Goal: Information Seeking & Learning: Learn about a topic

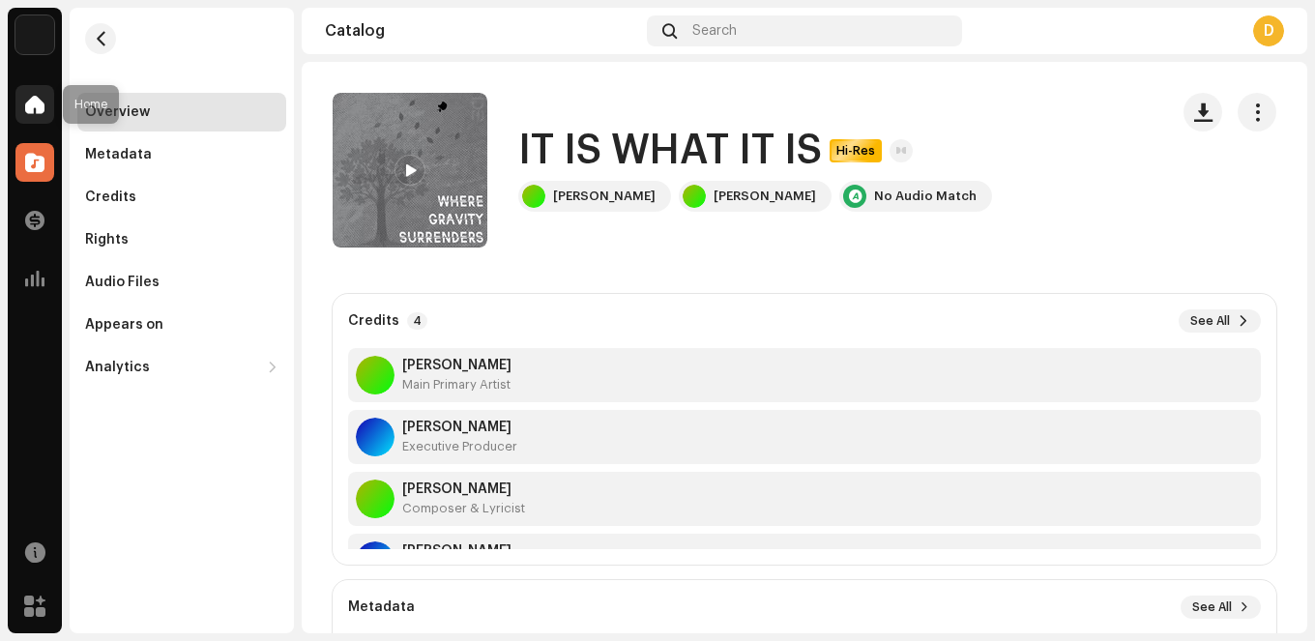
click at [52, 107] on div at bounding box center [34, 104] width 39 height 39
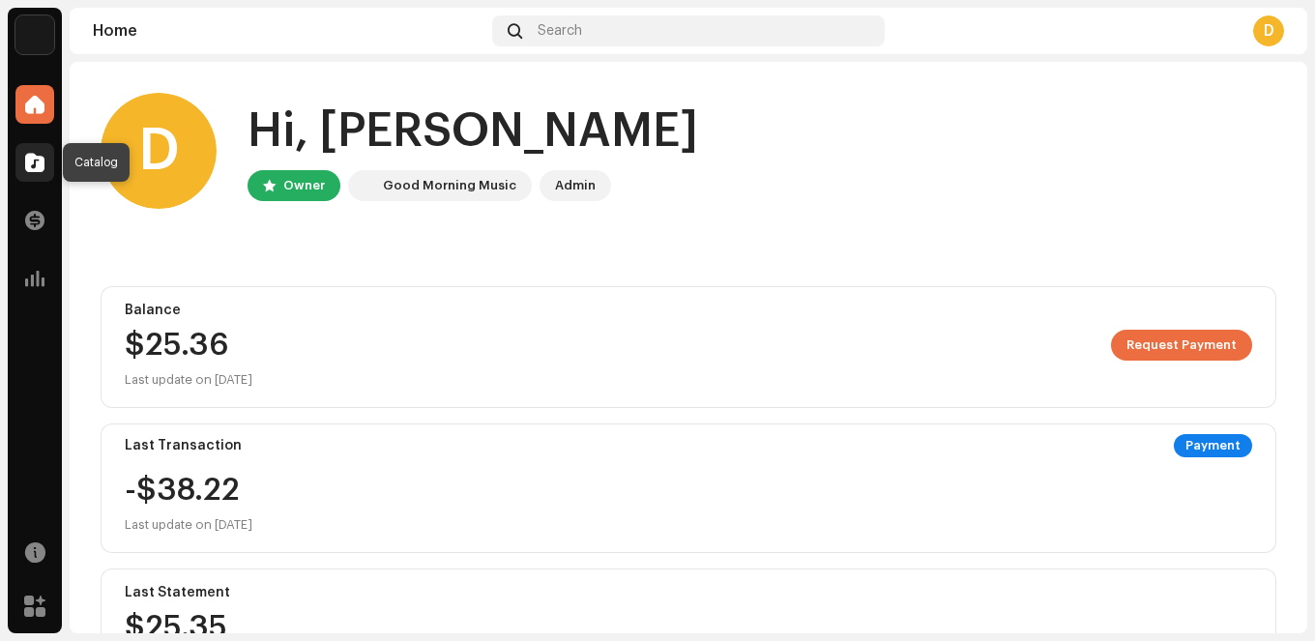
click at [22, 155] on div at bounding box center [34, 162] width 39 height 39
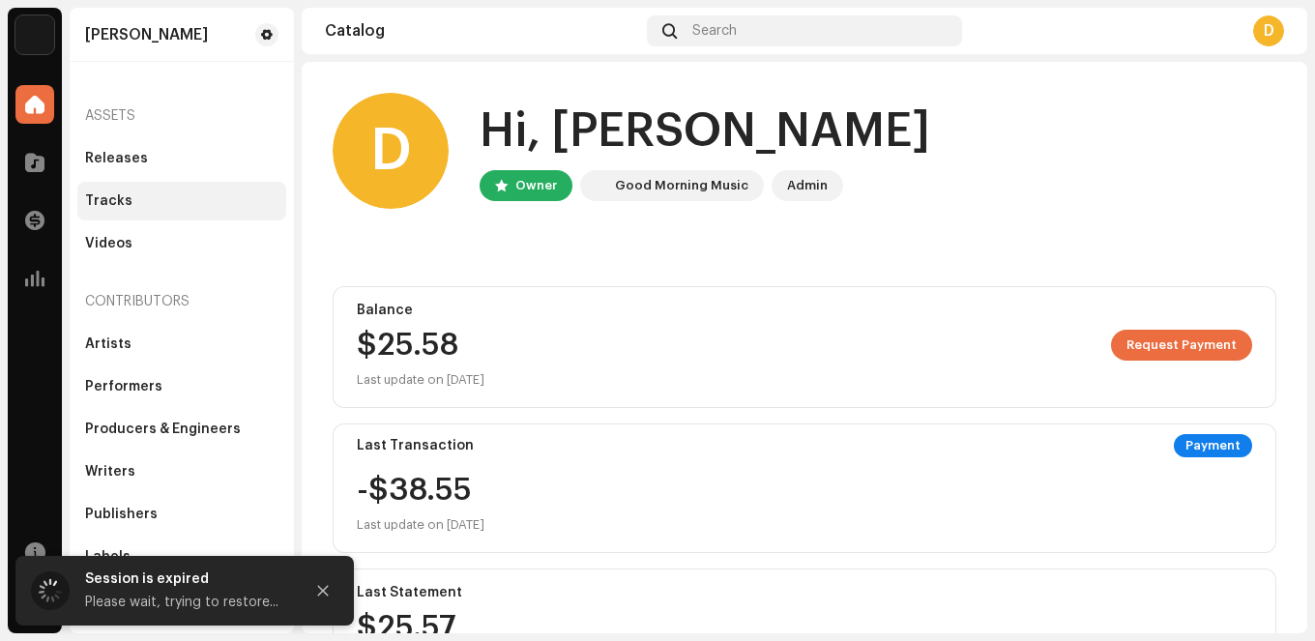
click at [121, 203] on div "Tracks" at bounding box center [108, 200] width 47 height 15
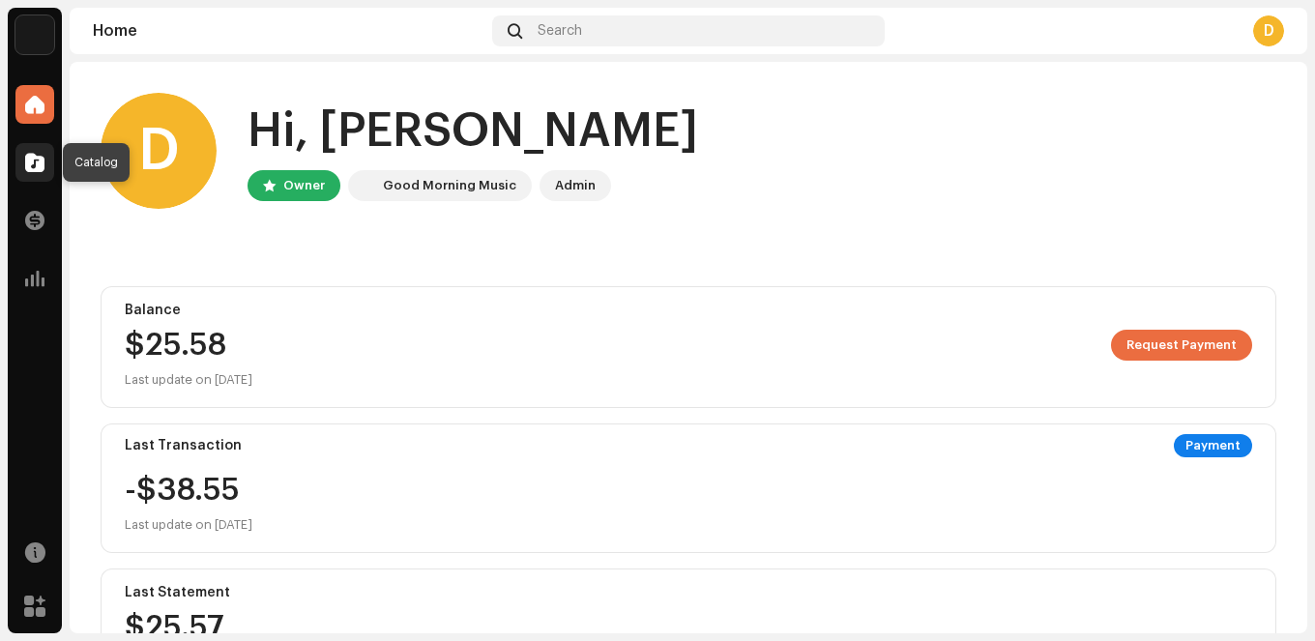
click at [23, 164] on div at bounding box center [34, 162] width 39 height 39
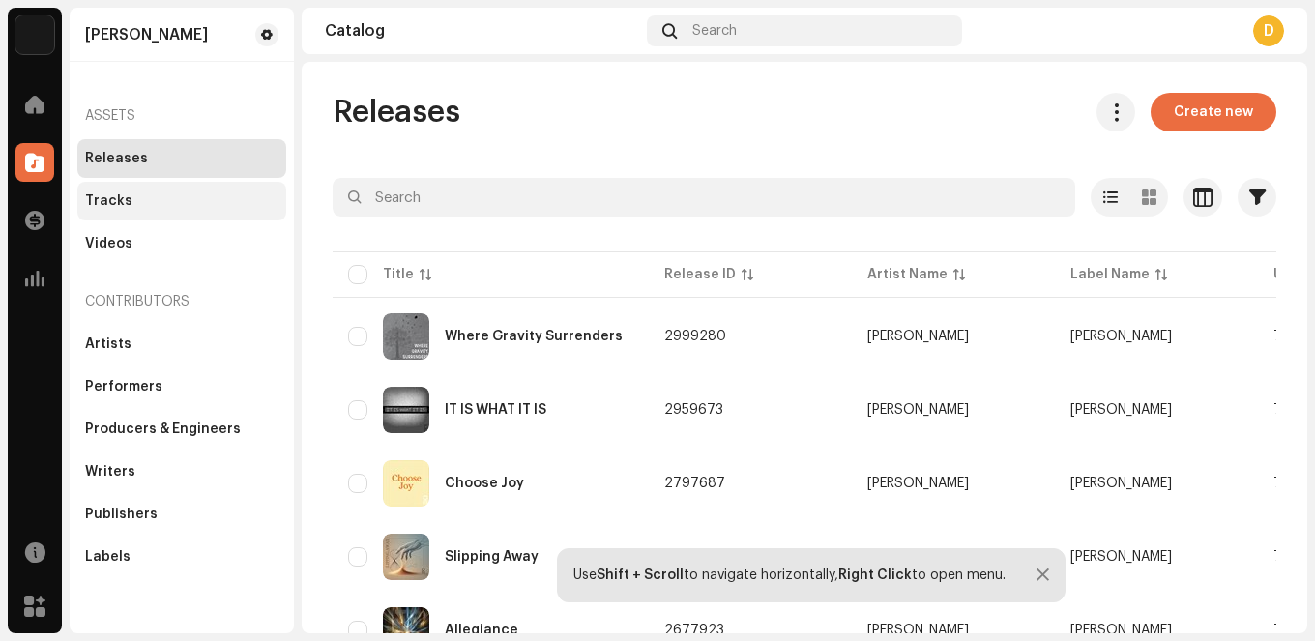
click at [116, 212] on div "Tracks" at bounding box center [181, 201] width 209 height 39
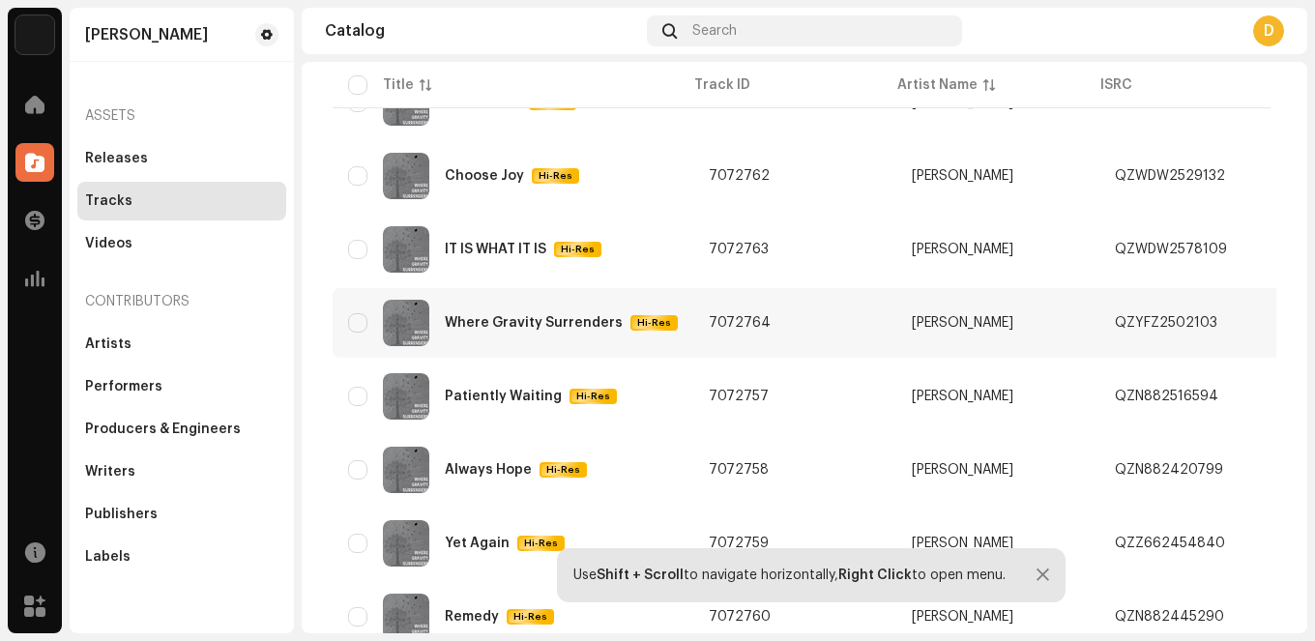
scroll to position [246, 0]
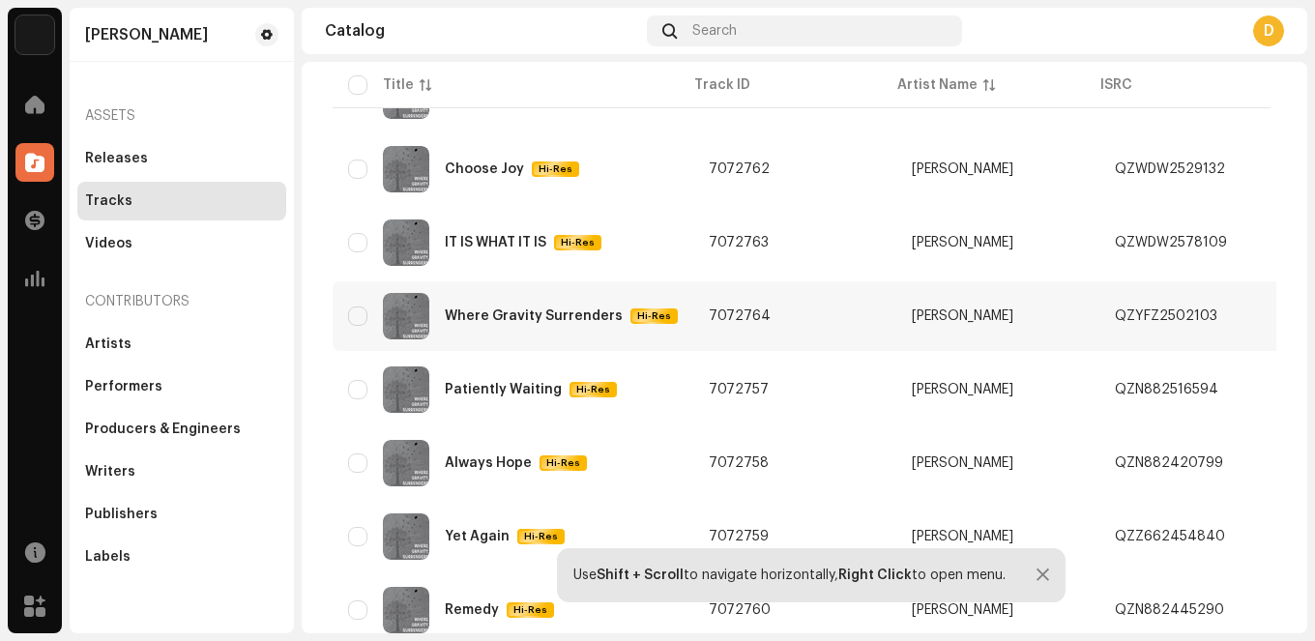
click at [506, 314] on div "Where Gravity Surrenders" at bounding box center [534, 316] width 178 height 14
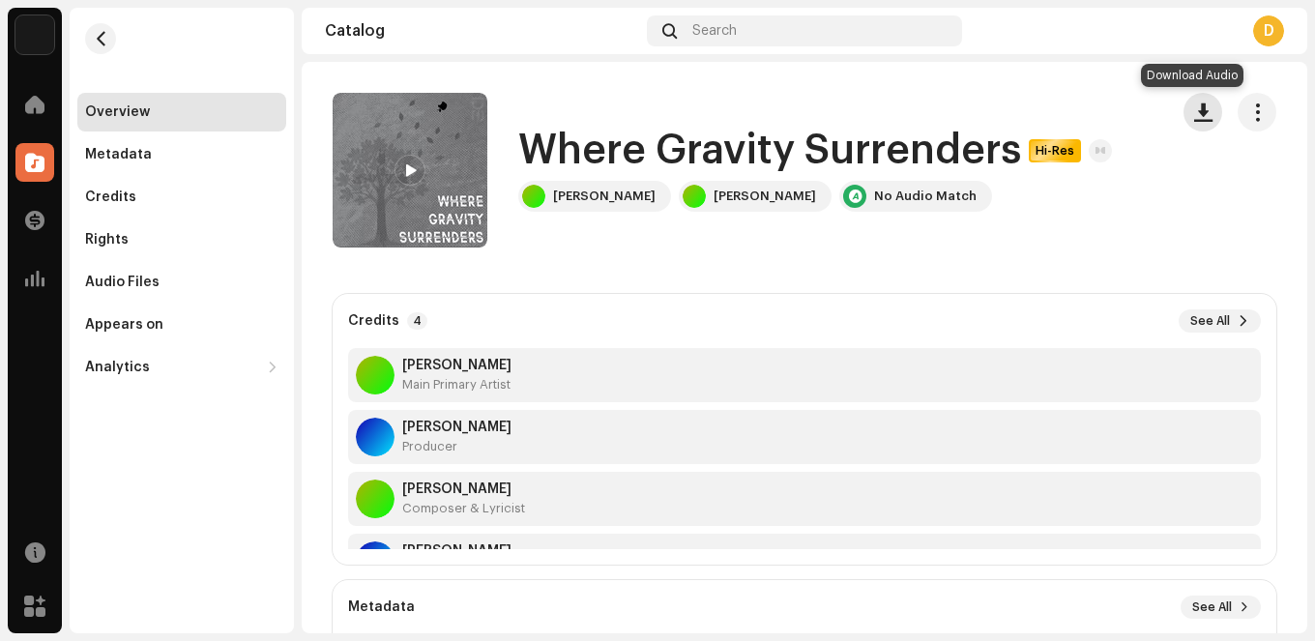
click at [1194, 113] on span "button" at bounding box center [1203, 111] width 18 height 15
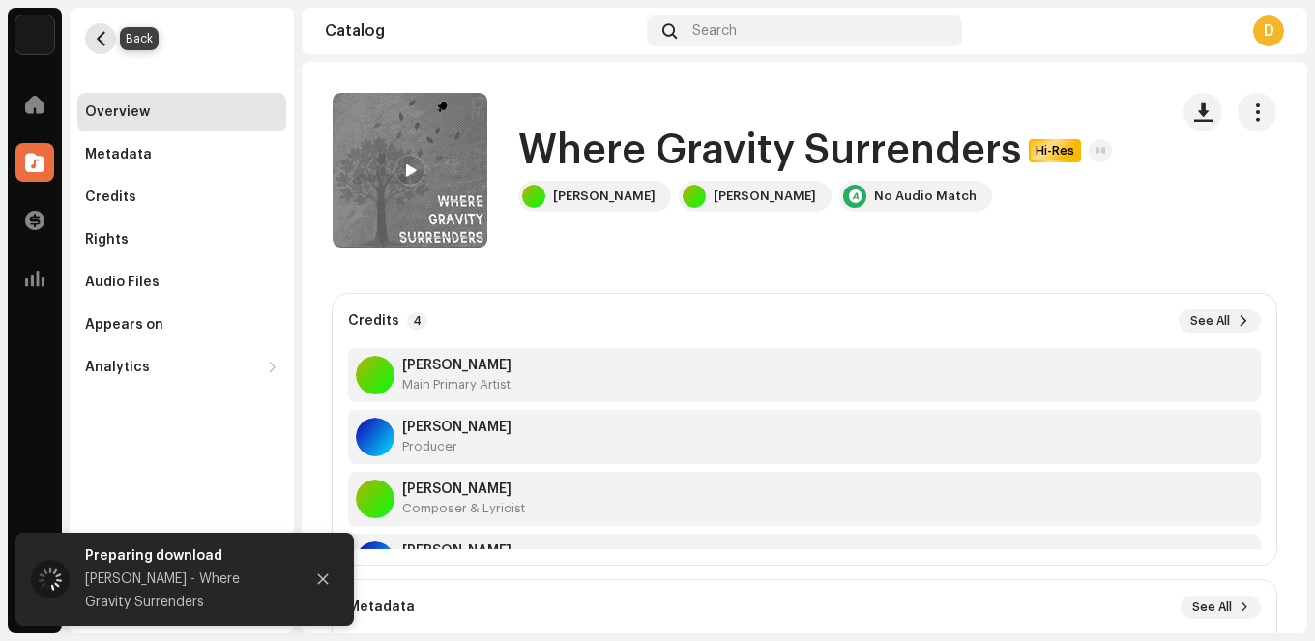
click at [106, 44] on span "button" at bounding box center [101, 38] width 15 height 15
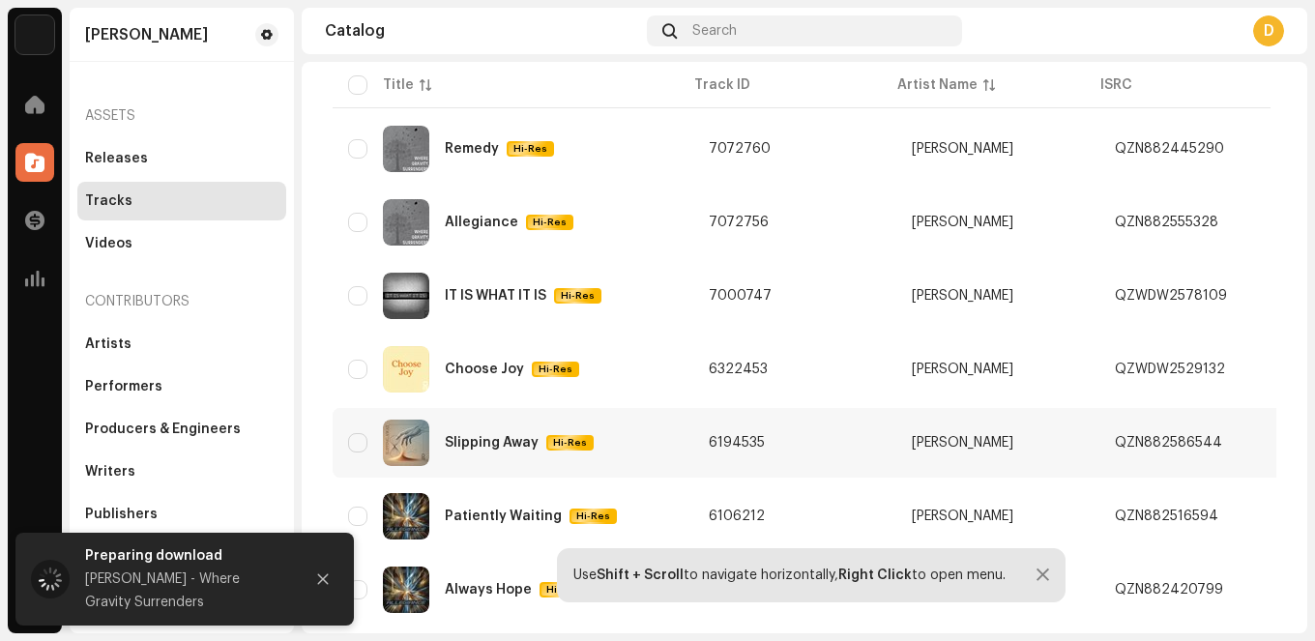
click at [492, 419] on td "Slipping Away Hi-Res" at bounding box center [513, 443] width 361 height 70
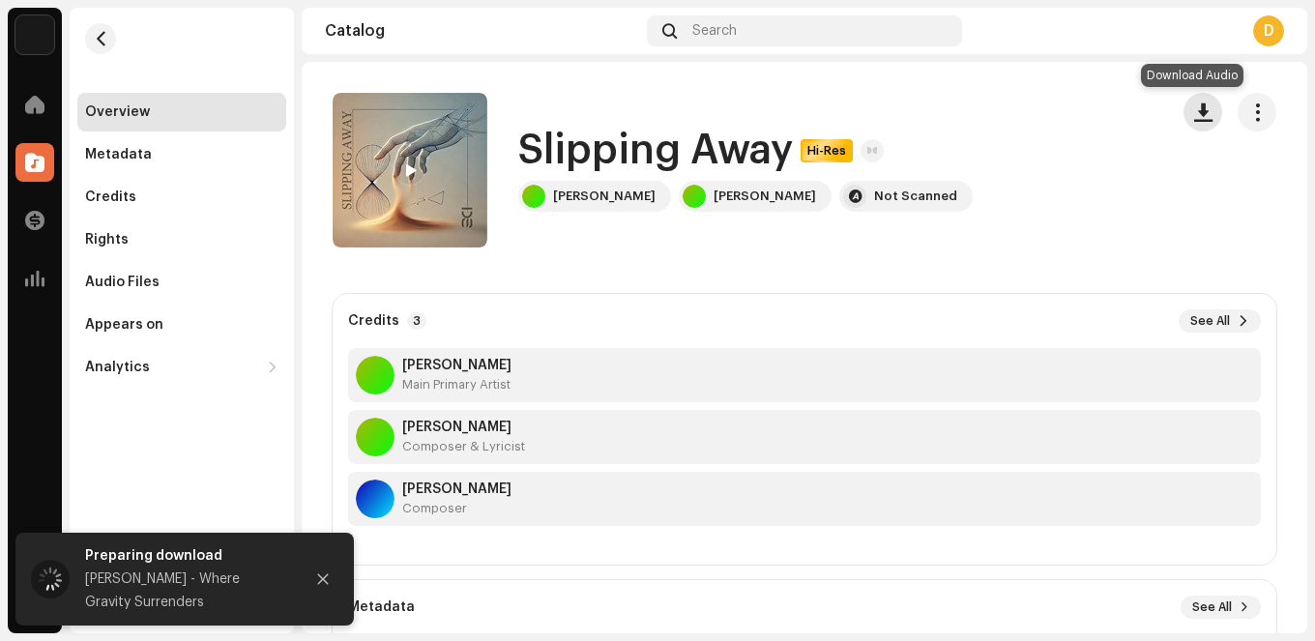
click at [1184, 109] on button "button" at bounding box center [1203, 112] width 39 height 39
